Goal: Navigation & Orientation: Find specific page/section

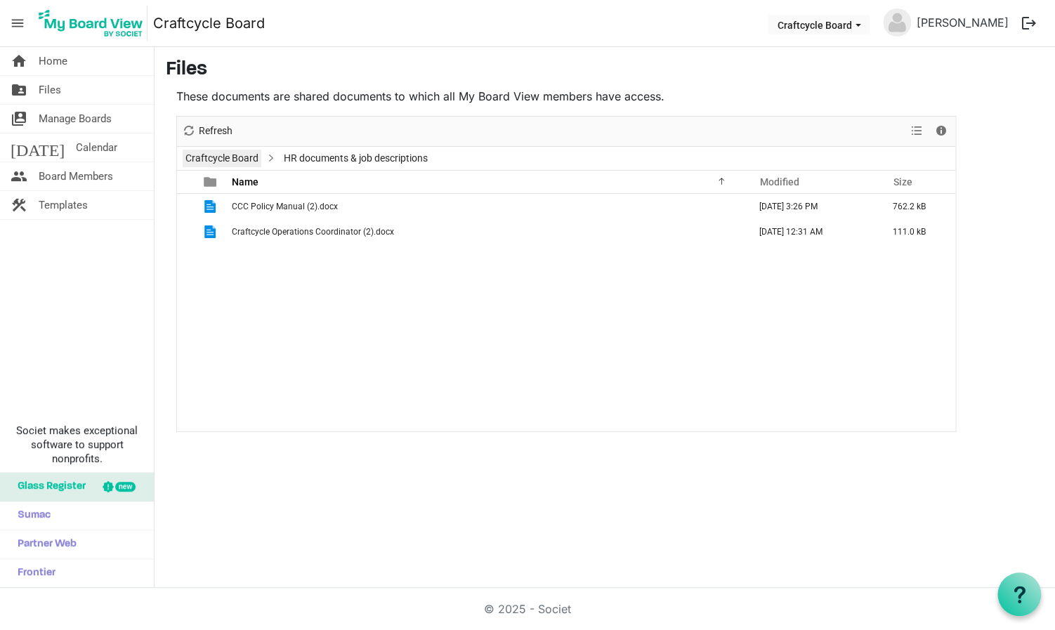
click at [226, 159] on link "Craftcycle Board" at bounding box center [222, 159] width 79 height 18
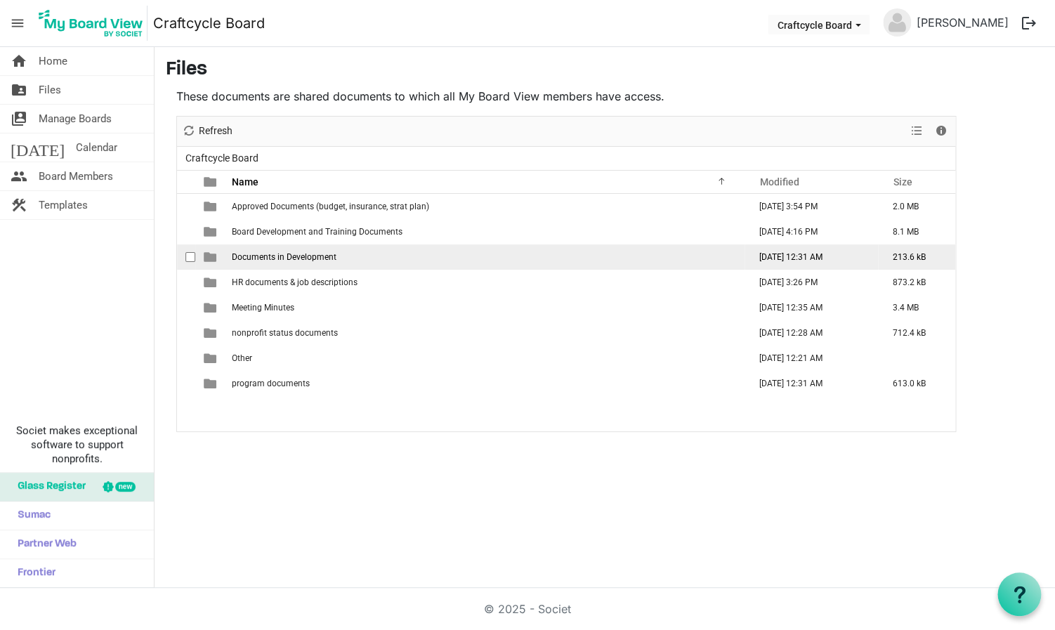
click at [271, 253] on span "Documents in Development" at bounding box center [284, 257] width 105 height 10
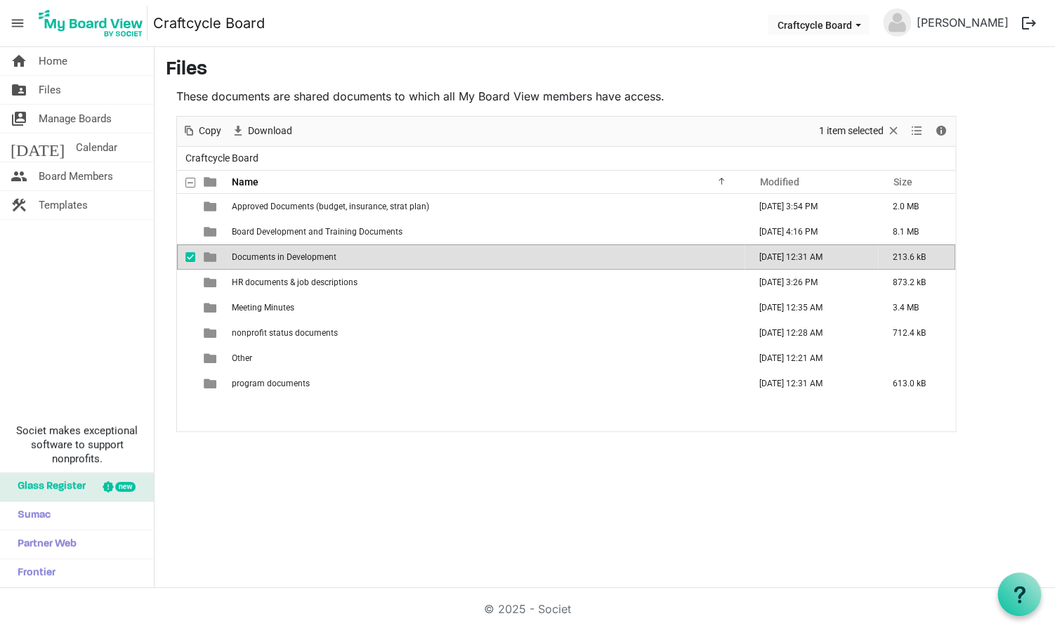
click at [264, 251] on td "Documents in Development" at bounding box center [486, 256] width 517 height 25
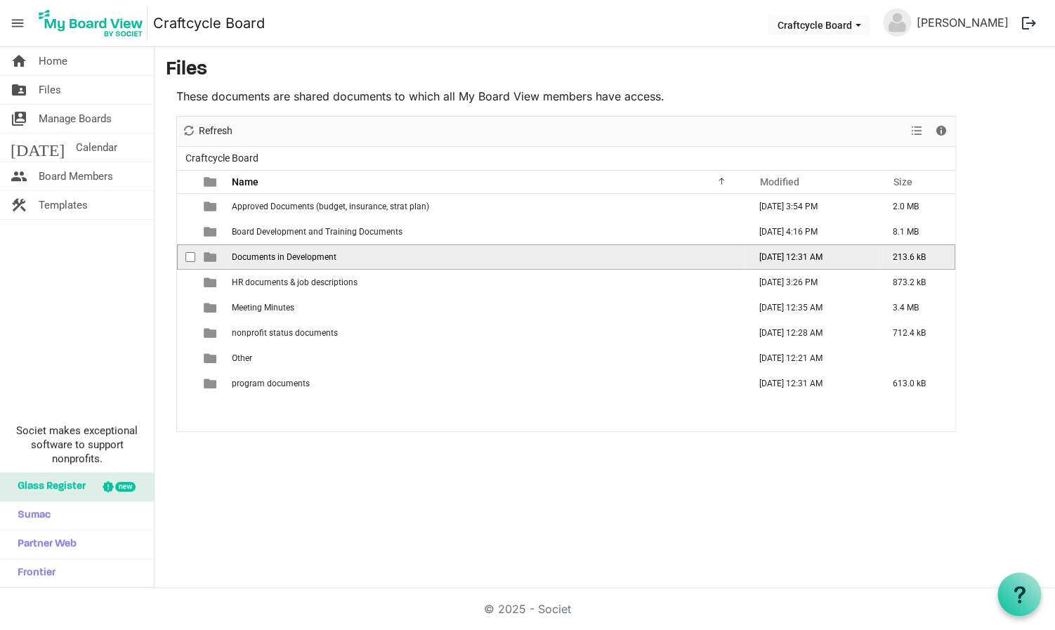
click at [264, 251] on td "Documents in Development" at bounding box center [486, 256] width 517 height 25
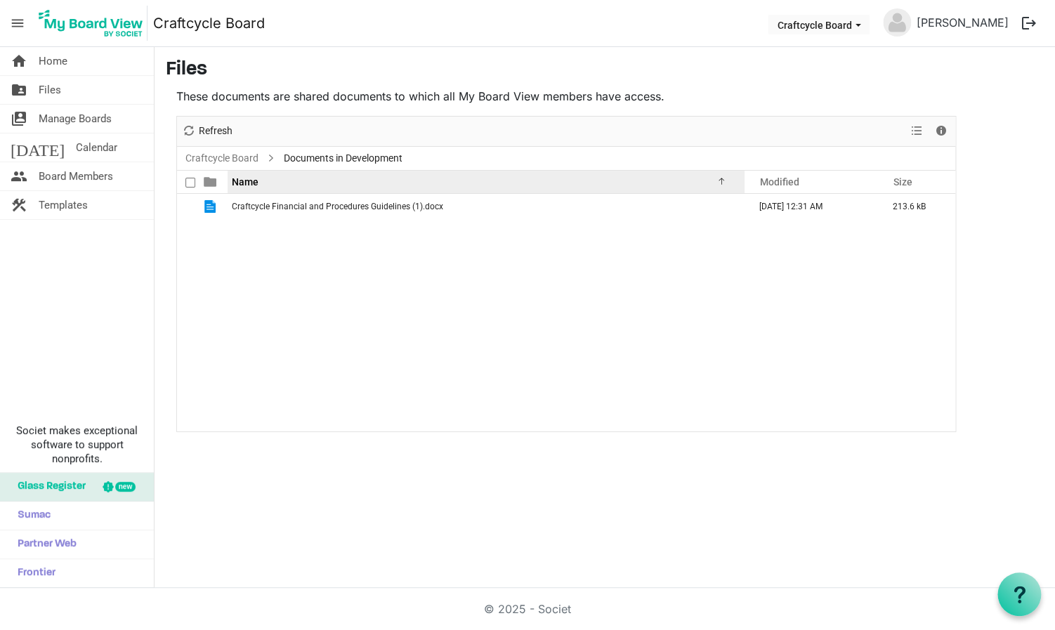
click at [719, 182] on div at bounding box center [719, 179] width 7 height 7
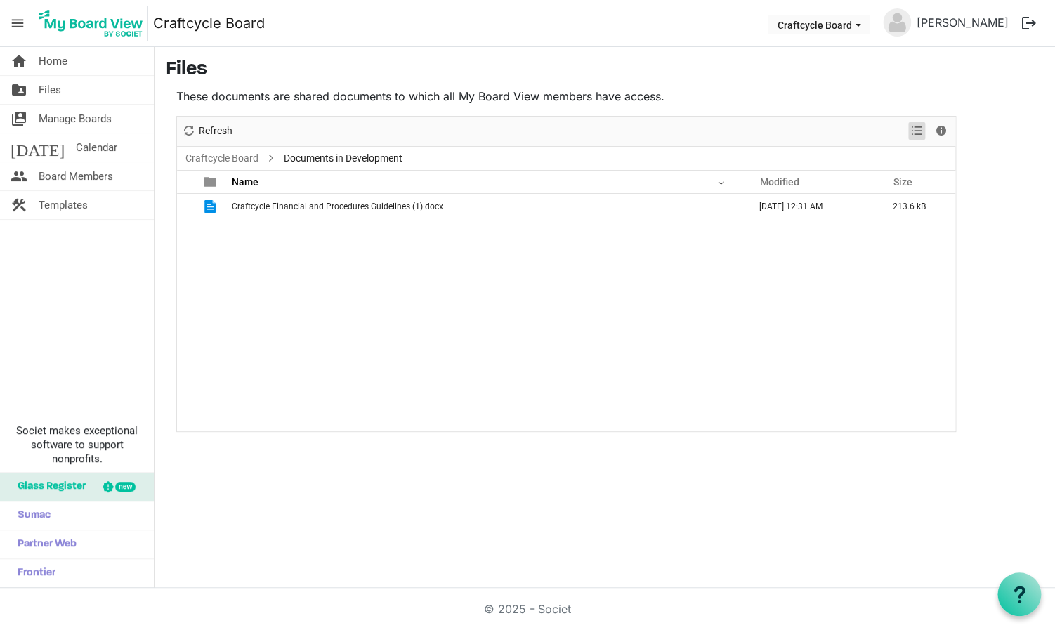
click at [916, 132] on span "View dropdownbutton" at bounding box center [916, 131] width 17 height 18
click at [945, 128] on span "Details" at bounding box center [940, 131] width 17 height 18
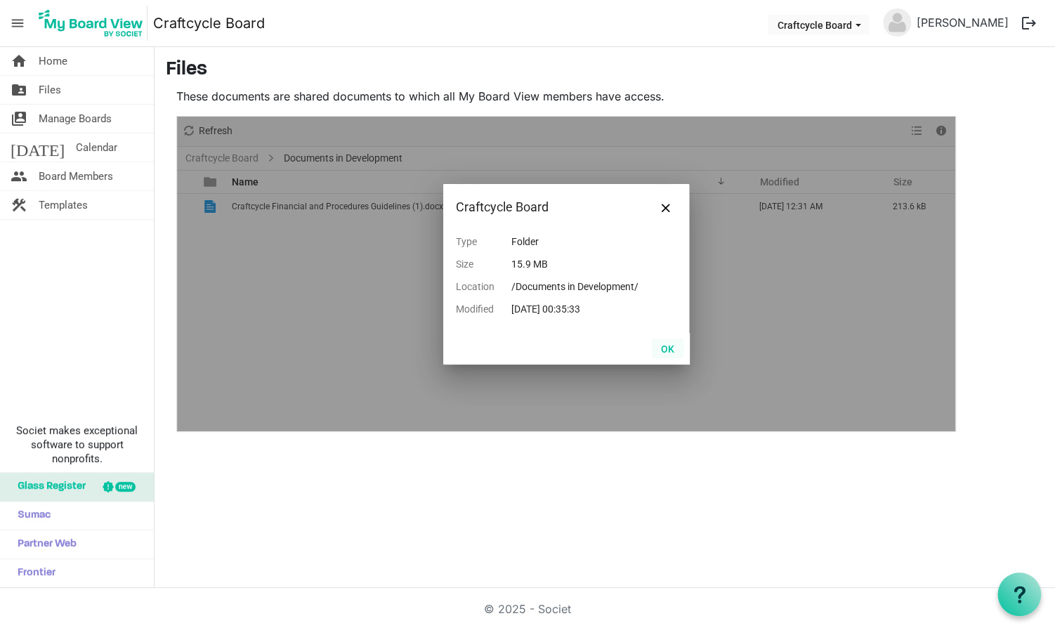
click at [666, 344] on button "OK" at bounding box center [668, 348] width 32 height 20
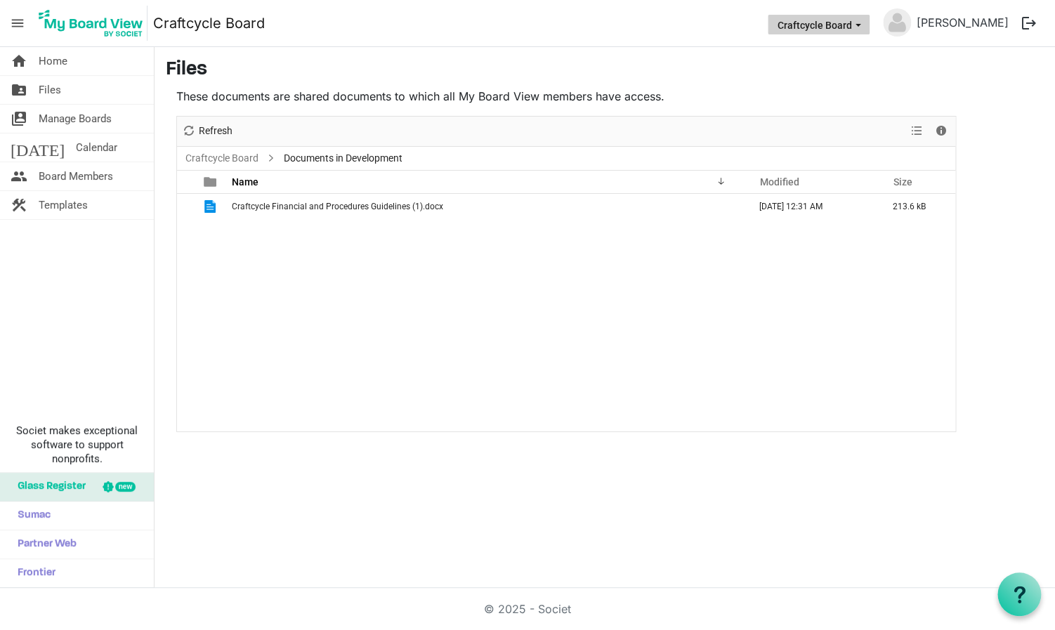
click at [864, 27] on span "Craftcycle Board dropdownbutton" at bounding box center [857, 25] width 13 height 6
click at [20, 27] on span "menu" at bounding box center [17, 23] width 27 height 27
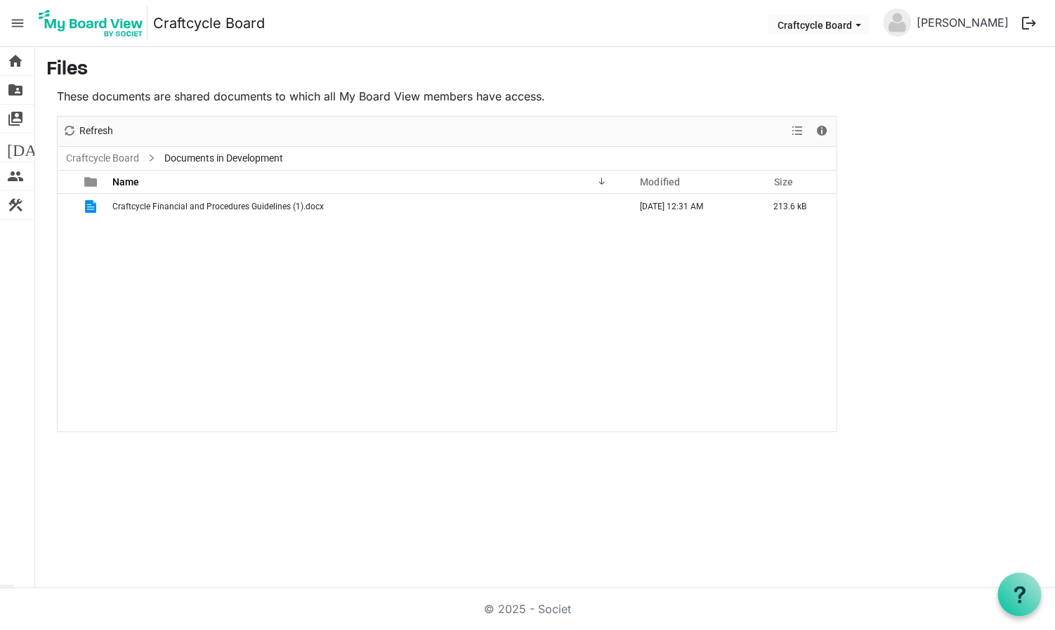
click at [18, 27] on span "menu" at bounding box center [17, 23] width 27 height 27
